Goal: Transaction & Acquisition: Book appointment/travel/reservation

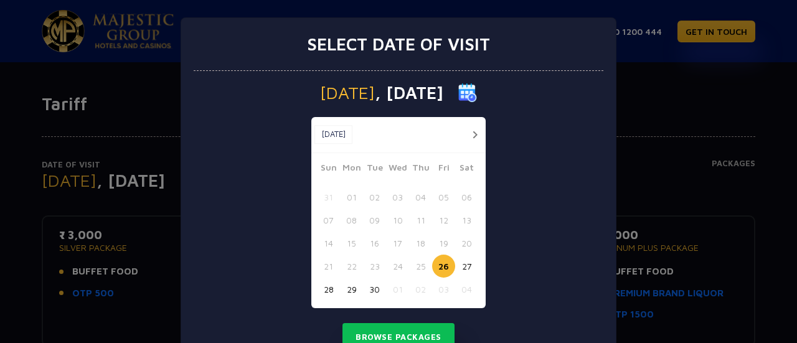
click at [366, 292] on button "30" at bounding box center [374, 289] width 23 height 23
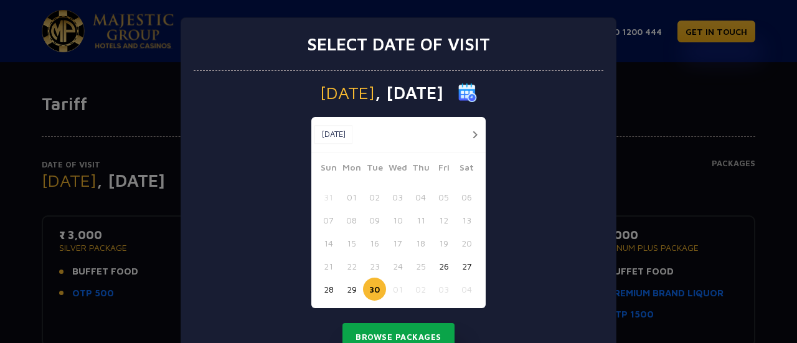
click at [370, 332] on button "Browse Packages" at bounding box center [398, 337] width 112 height 29
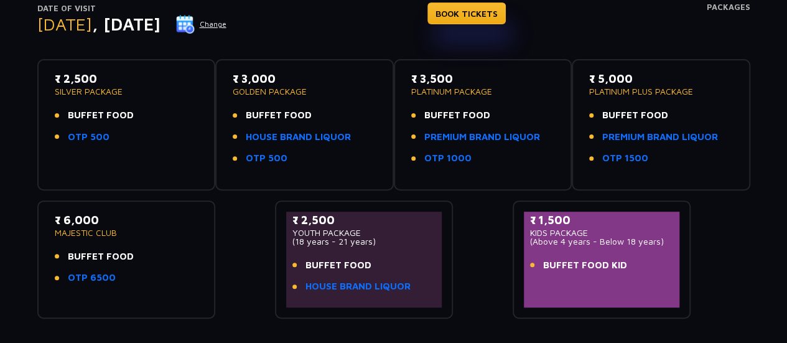
scroll to position [94, 0]
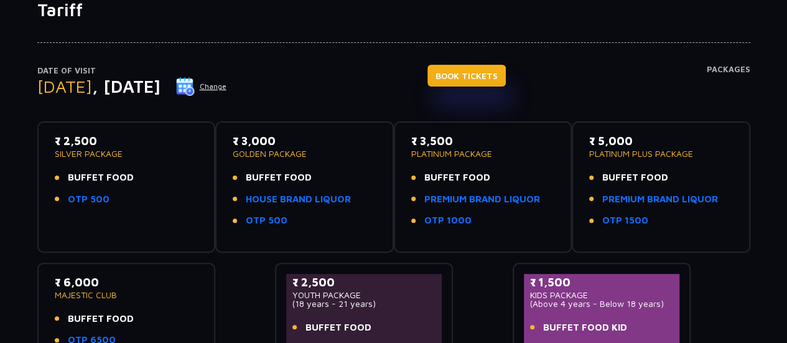
click at [494, 77] on link "BOOK TICKETS" at bounding box center [467, 76] width 78 height 22
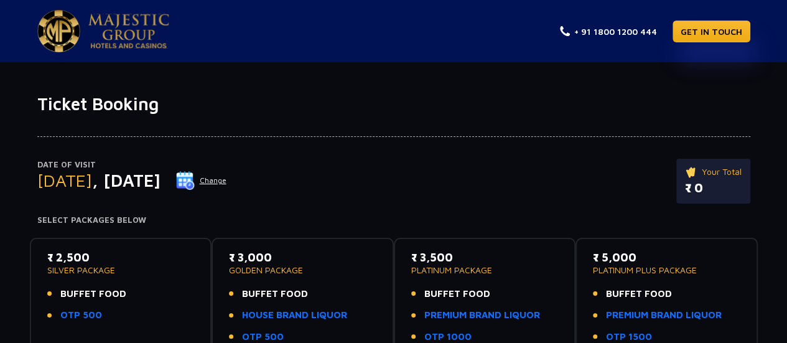
scroll to position [62, 0]
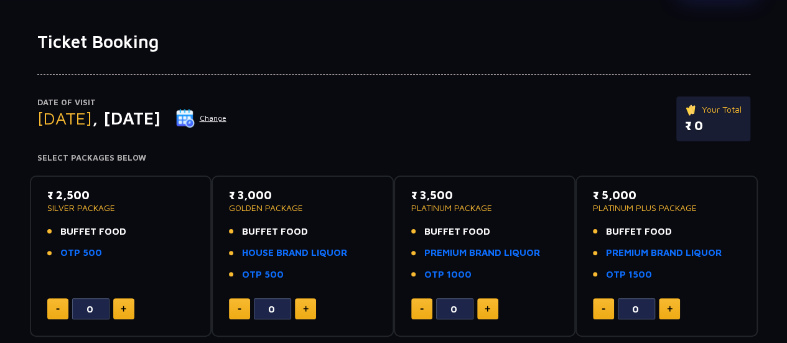
click at [121, 314] on button at bounding box center [123, 308] width 21 height 21
click at [122, 314] on button at bounding box center [123, 308] width 21 height 21
type input "2"
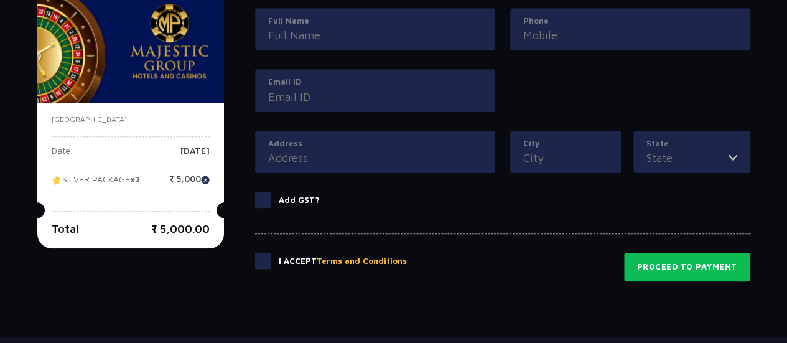
scroll to position [708, 0]
